Goal: Find contact information: Find contact information

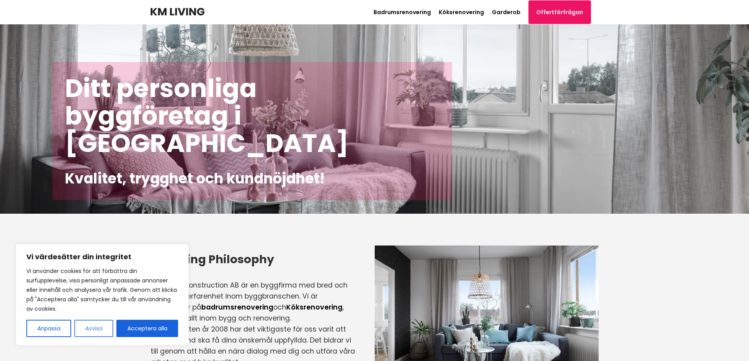
click at [103, 331] on button "Avvisa" at bounding box center [93, 328] width 39 height 17
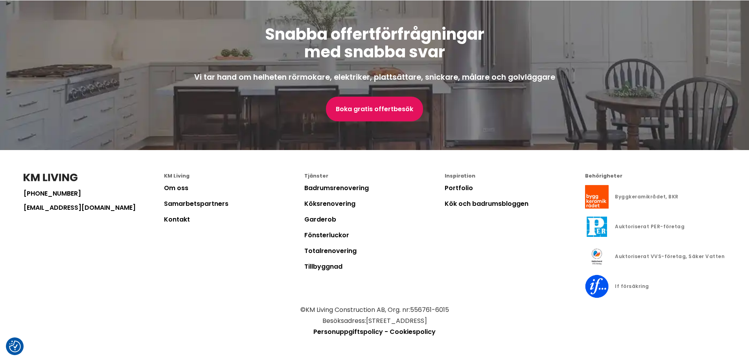
scroll to position [2112, 0]
click at [179, 223] on link "Kontakt" at bounding box center [177, 219] width 26 height 9
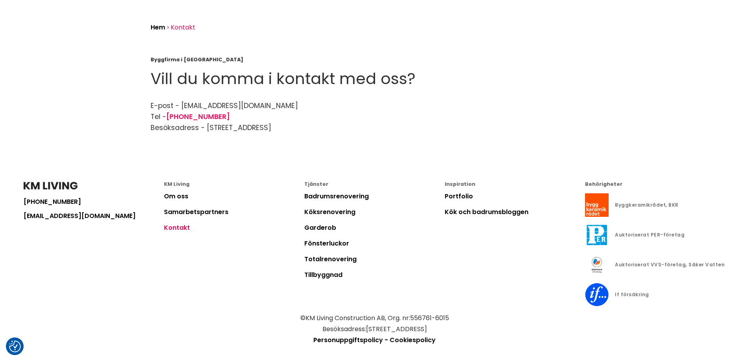
scroll to position [52, 0]
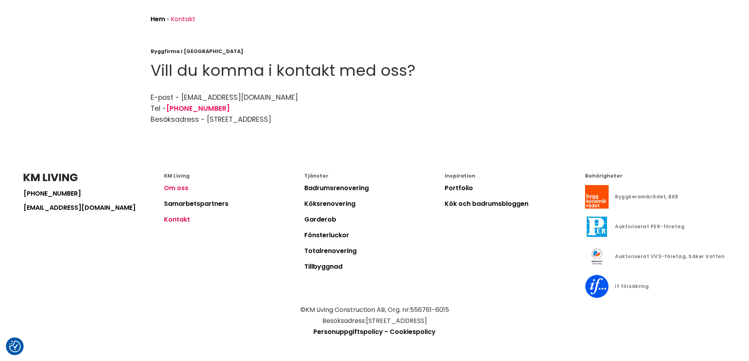
click at [182, 189] on link "Om oss" at bounding box center [176, 188] width 24 height 9
